Goal: Information Seeking & Learning: Learn about a topic

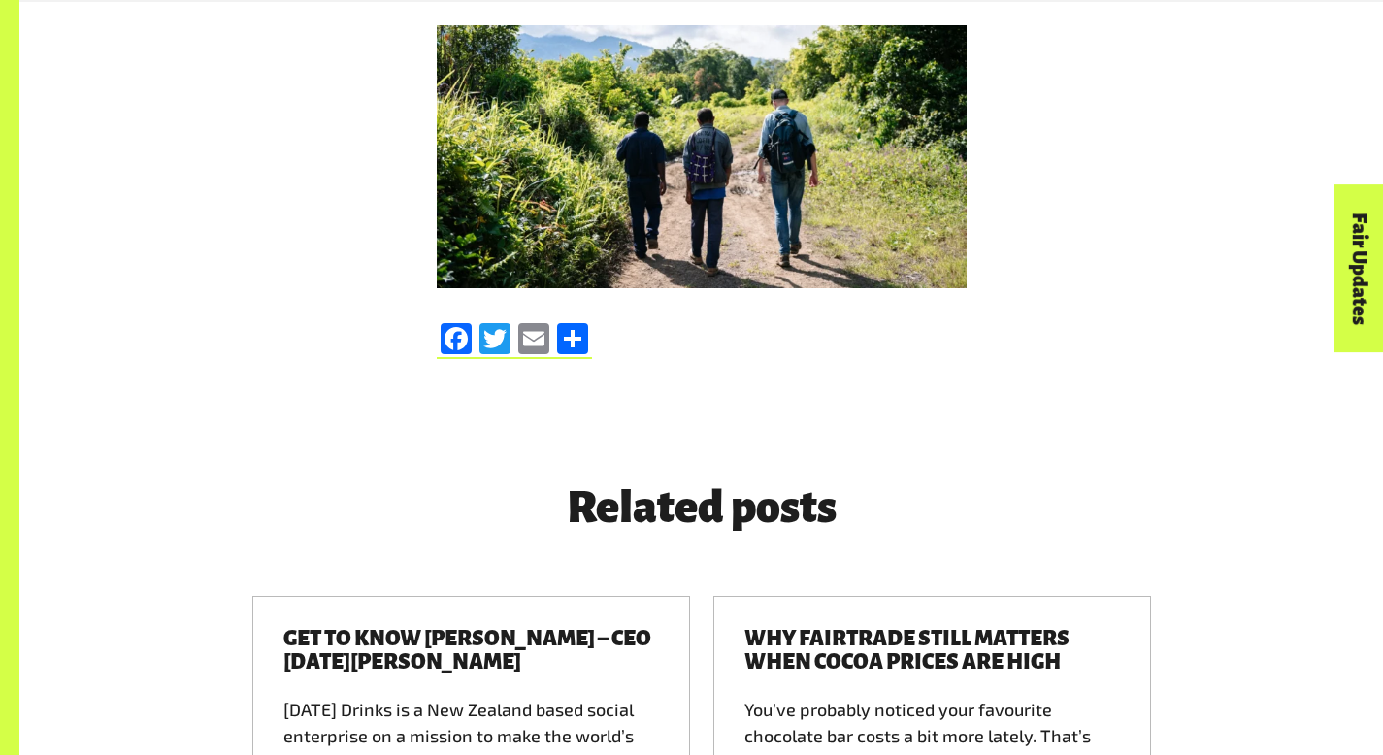
scroll to position [9399, 0]
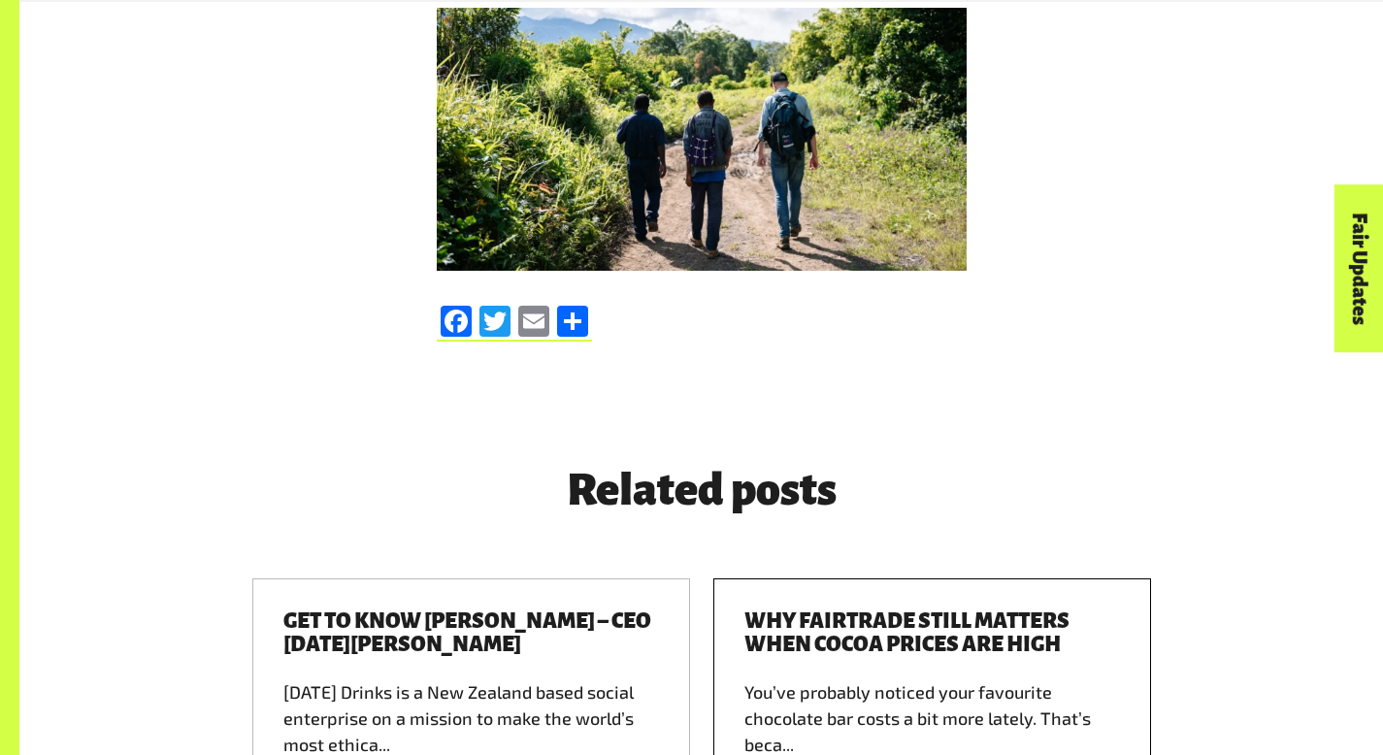
click at [804, 609] on h3 "Why Fairtrade still matters when cocoa prices are high" at bounding box center [932, 632] width 376 height 47
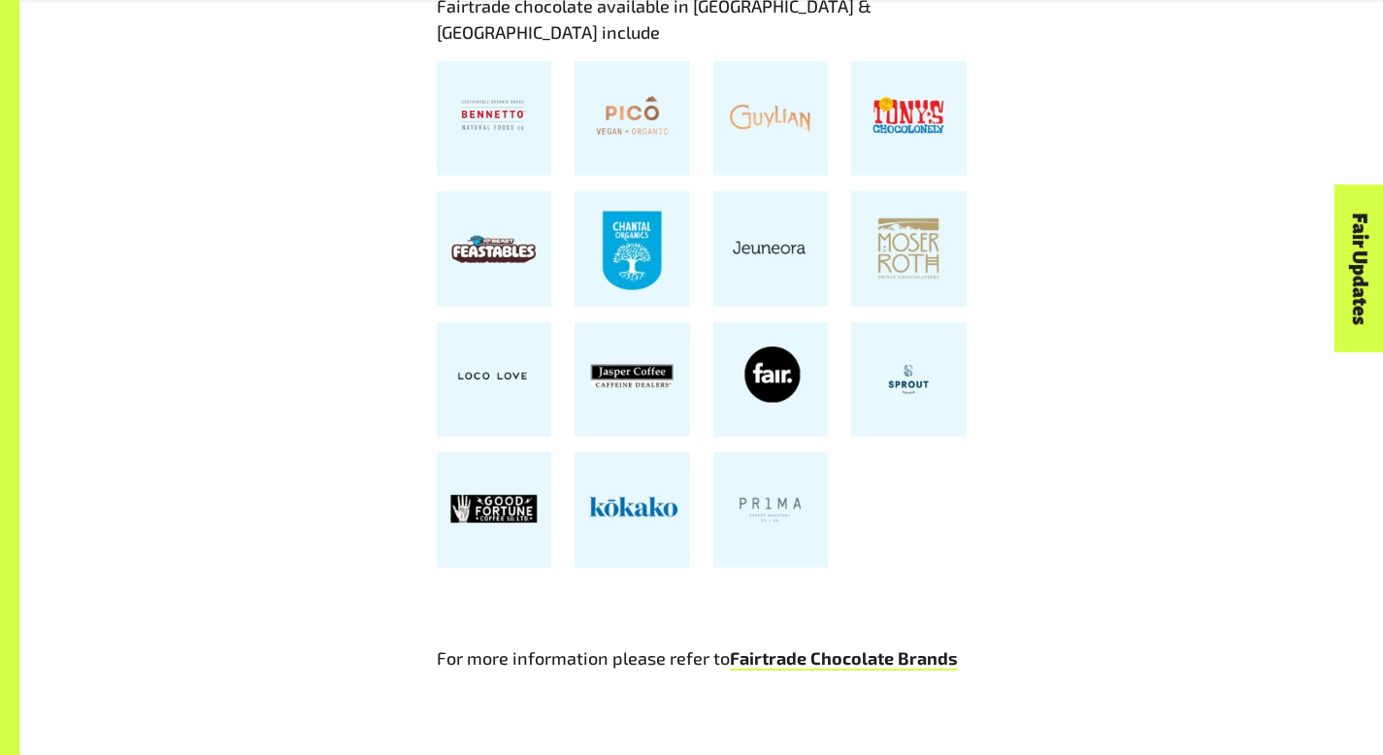
scroll to position [4104, 0]
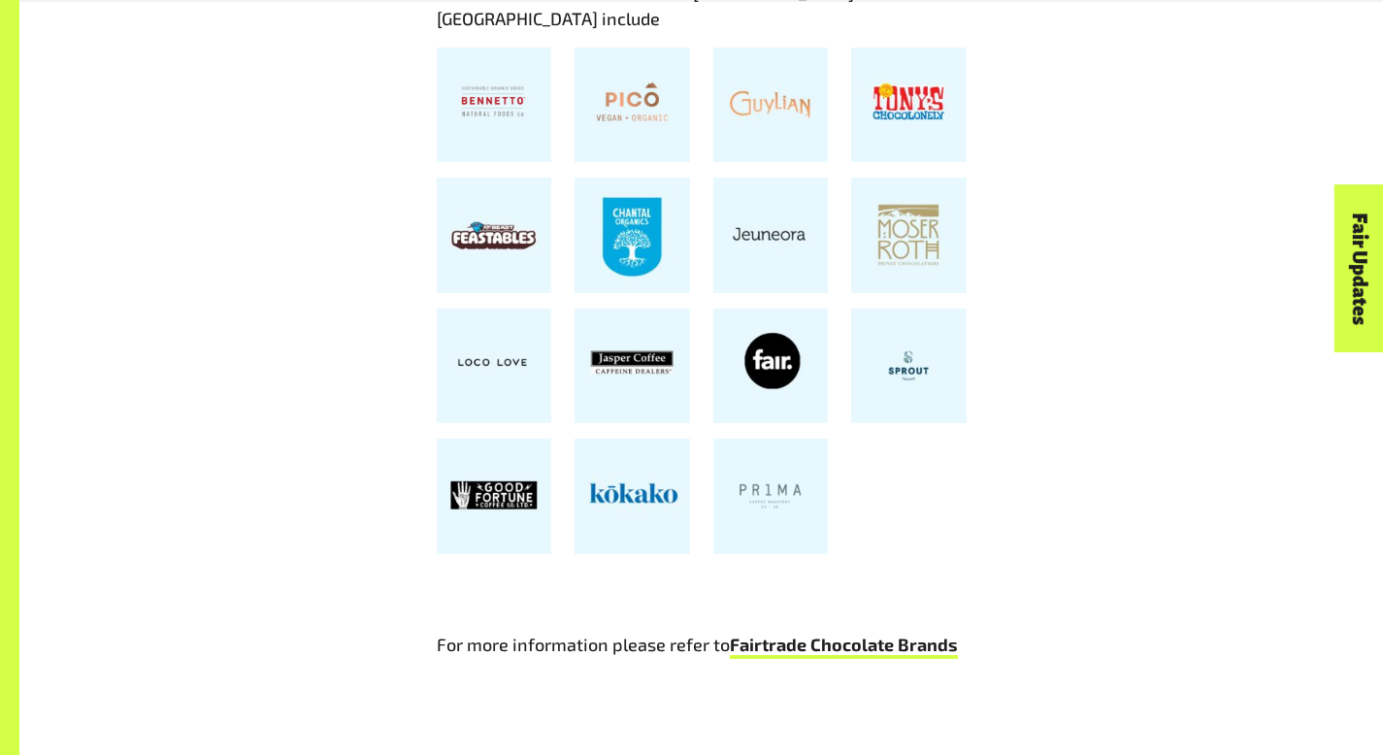
click at [803, 634] on link "Fairtrade Chocolate Brands" at bounding box center [844, 646] width 228 height 25
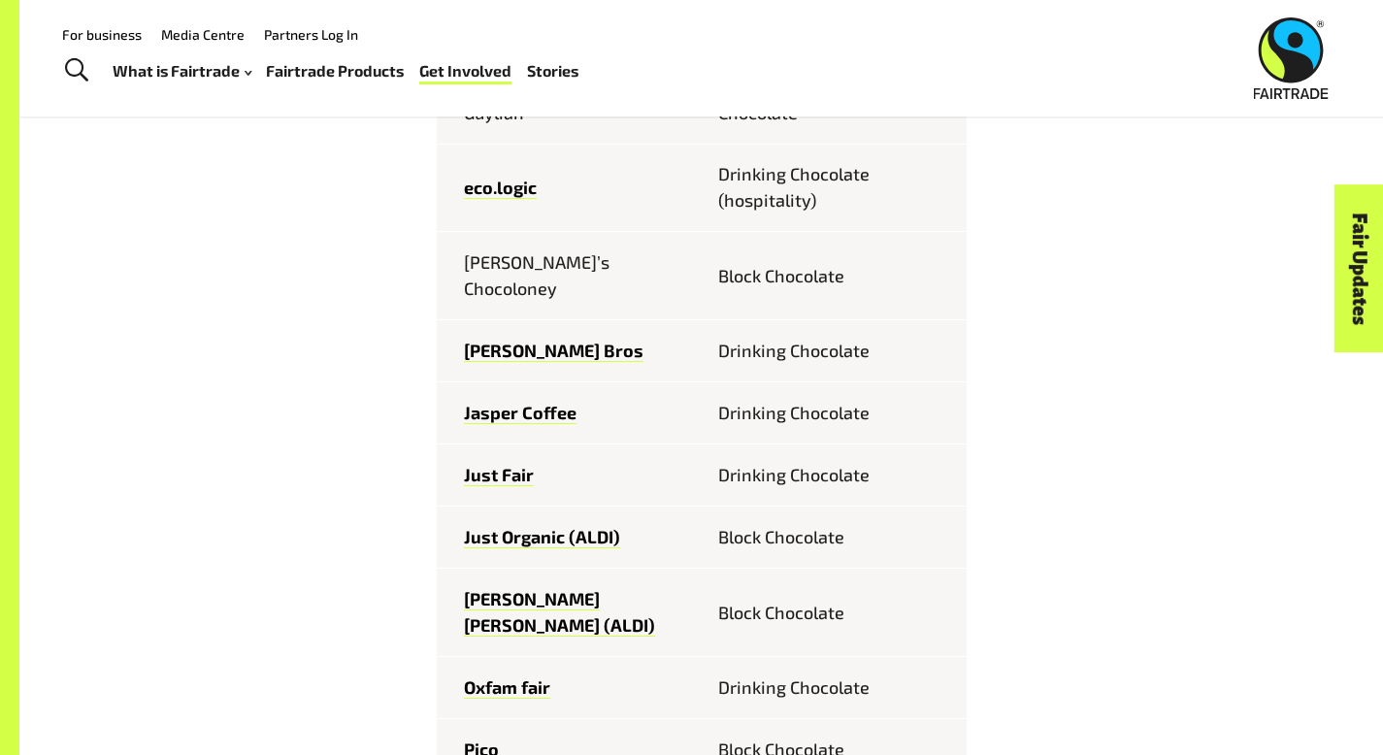
scroll to position [1015, 0]
